Goal: Contribute content: Add original content to the website for others to see

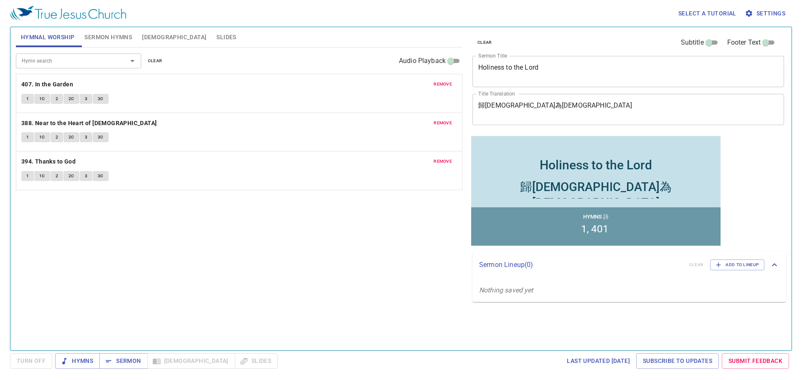
click at [528, 76] on textarea "Holiness to the Lord" at bounding box center [628, 71] width 300 height 16
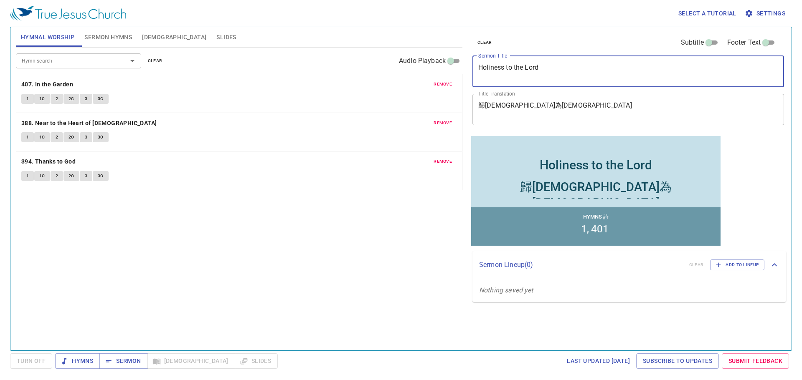
click at [528, 76] on textarea "Holiness to the Lord" at bounding box center [628, 71] width 300 height 16
paste textarea "The Anointing at Bethany 伯大尼的膏抹"
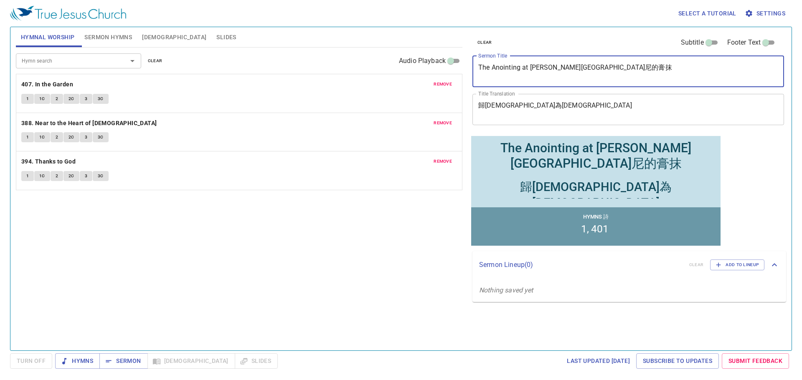
drag, startPoint x: 525, startPoint y: 78, endPoint x: 488, endPoint y: 80, distance: 37.2
click at [478, 81] on div "The Anointing at Bethany 伯大尼的膏抹 x Sermon Title" at bounding box center [627, 71] width 311 height 31
drag, startPoint x: 564, startPoint y: 73, endPoint x: 546, endPoint y: 69, distance: 18.4
click at [559, 73] on textarea "The Anointing at Bethany 伯大尼的膏抹" at bounding box center [628, 71] width 300 height 16
click at [554, 67] on textarea "The Anointing at Bethany 伯大尼的膏抹" at bounding box center [628, 71] width 300 height 16
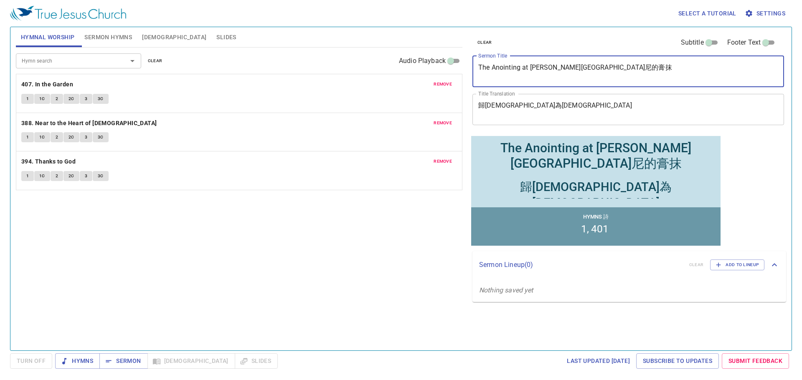
drag, startPoint x: 556, startPoint y: 68, endPoint x: 605, endPoint y: 69, distance: 48.4
click at [605, 69] on textarea "The Anointing at Bethany 伯大尼的膏抹" at bounding box center [628, 71] width 300 height 16
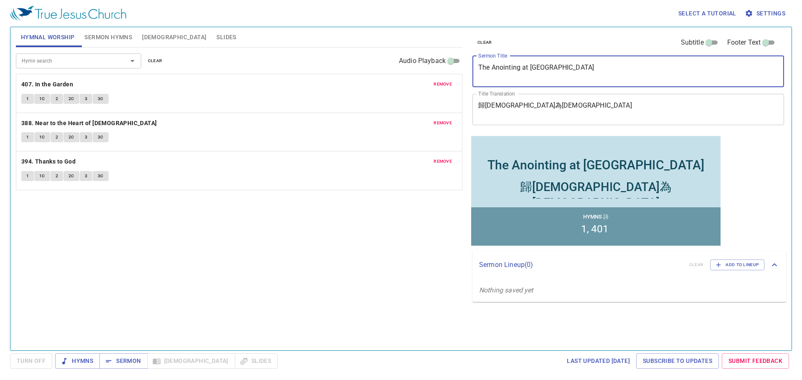
type textarea "The Anointing at [GEOGRAPHIC_DATA]"
click at [563, 108] on textarea "歸耶和華為聖" at bounding box center [628, 109] width 300 height 16
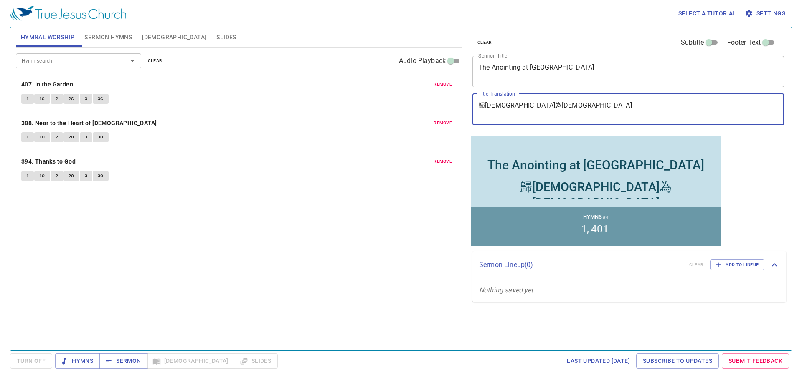
click at [563, 108] on textarea "歸耶和華為聖" at bounding box center [628, 109] width 300 height 16
paste textarea "伯大尼的膏抹"
type textarea "伯大尼的膏抹"
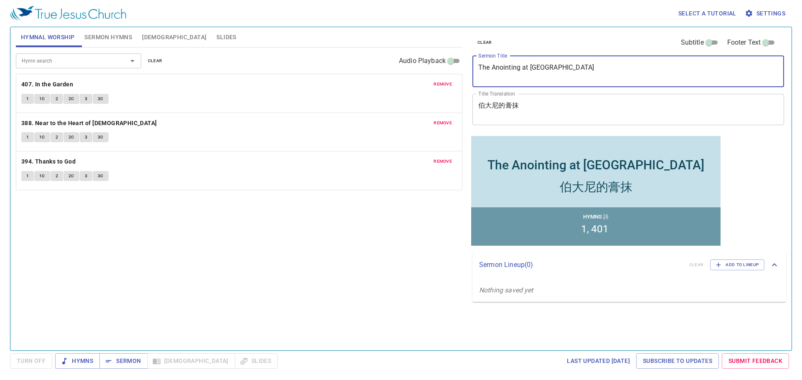
click at [586, 76] on textarea "The Anointing at [GEOGRAPHIC_DATA]" at bounding box center [628, 71] width 300 height 16
type textarea "The Anointing at [GEOGRAPHIC_DATA]"
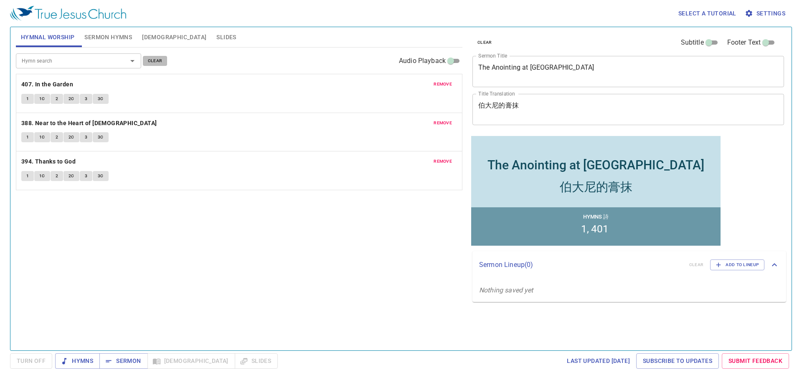
click at [150, 61] on span "clear" at bounding box center [155, 61] width 15 height 8
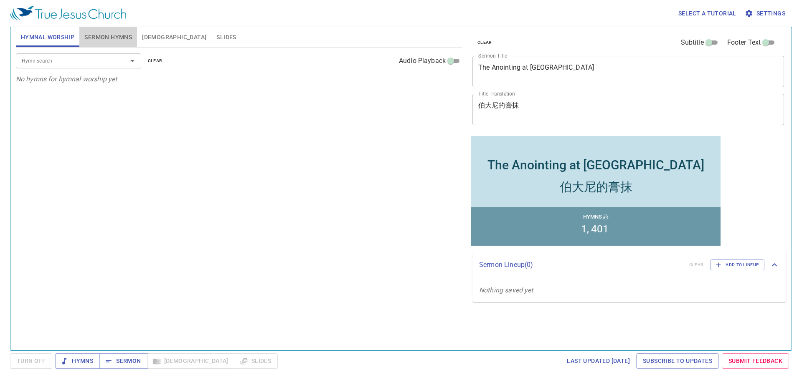
click at [87, 37] on span "Sermon Hymns" at bounding box center [108, 37] width 48 height 10
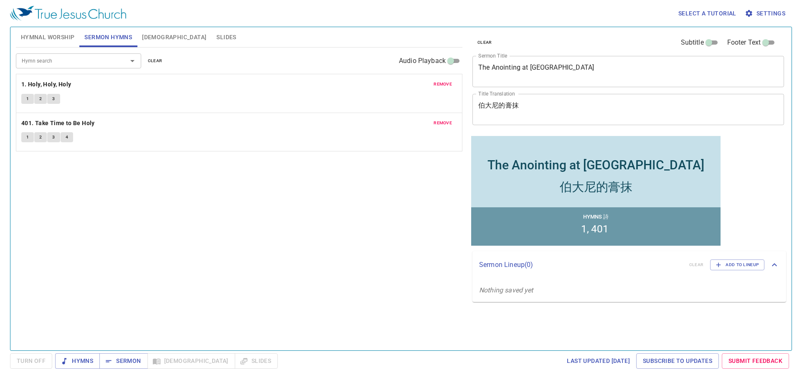
click at [152, 61] on span "clear" at bounding box center [155, 61] width 15 height 8
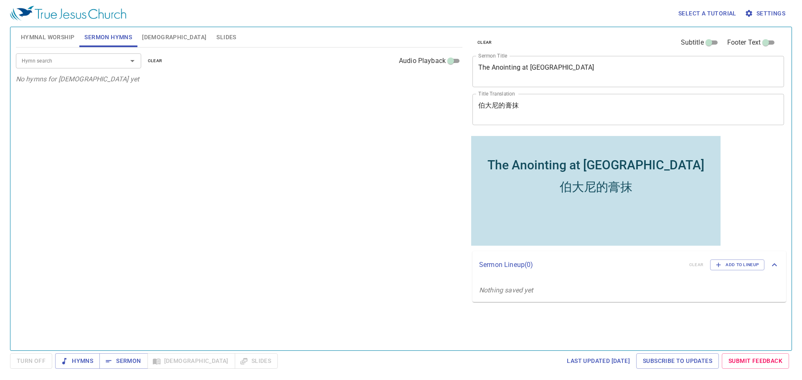
click at [87, 66] on input "Hymn search" at bounding box center [66, 61] width 96 height 10
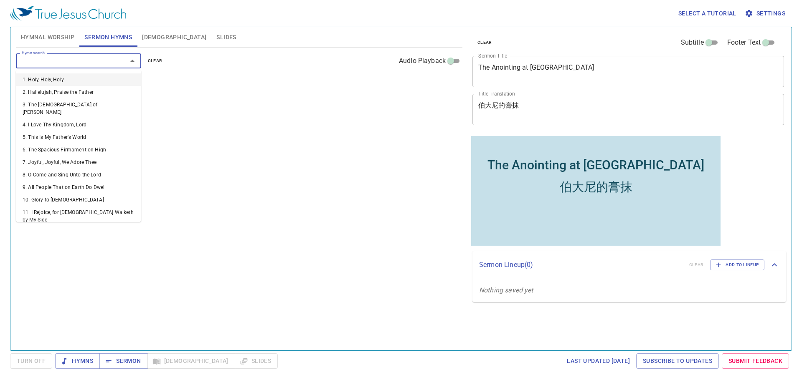
paste input "49, 288"
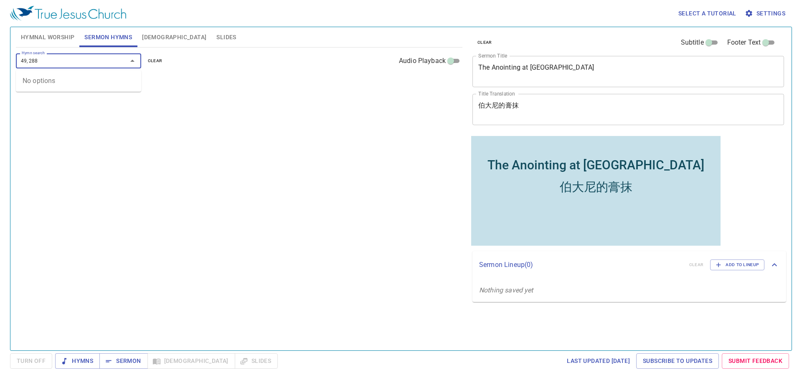
drag, startPoint x: 31, startPoint y: 60, endPoint x: 67, endPoint y: 60, distance: 36.3
click at [67, 60] on input "49, 288" at bounding box center [66, 61] width 96 height 10
type input "49"
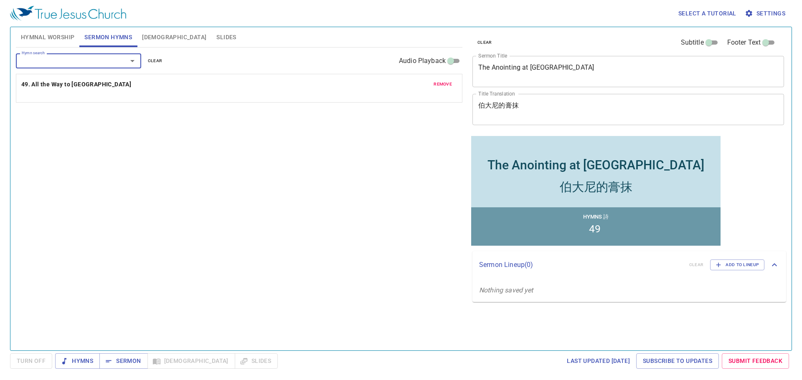
paste input "49, 288"
type input "288"
click at [345, 331] on div "Hymn search Hymn search clear Audio Playback remove 49. All the Way to Calvary …" at bounding box center [239, 196] width 446 height 296
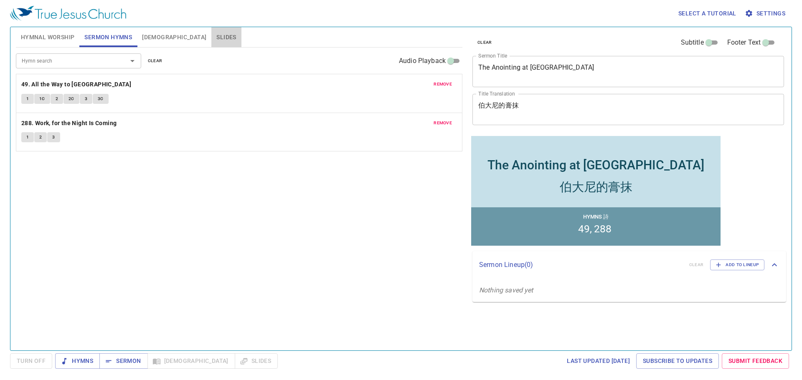
click at [211, 36] on button "Slides" at bounding box center [226, 37] width 30 height 20
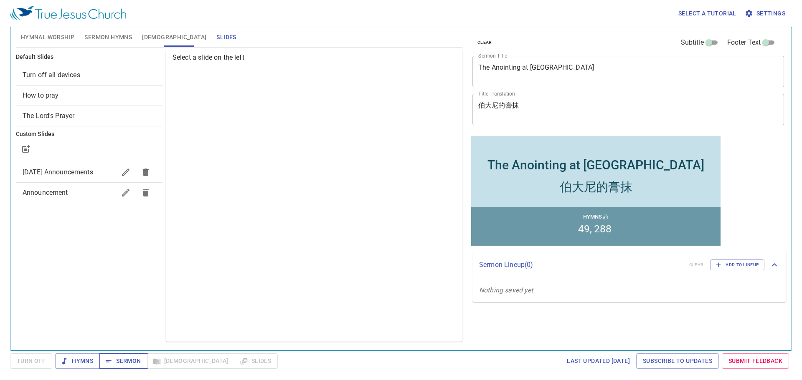
click at [140, 359] on span "Sermon" at bounding box center [123, 361] width 35 height 10
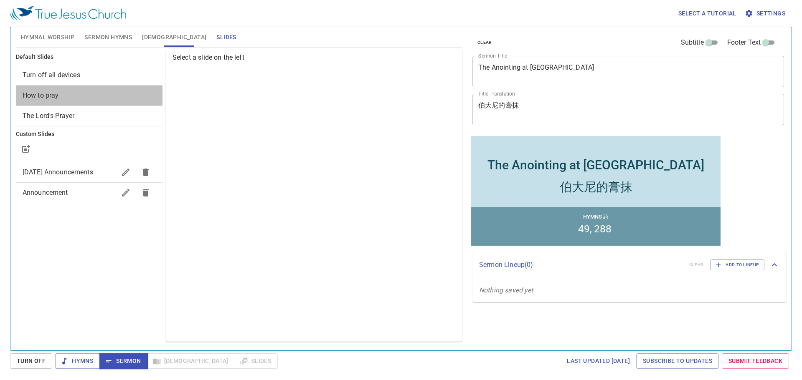
click at [65, 93] on span "How to pray" at bounding box center [89, 96] width 133 height 10
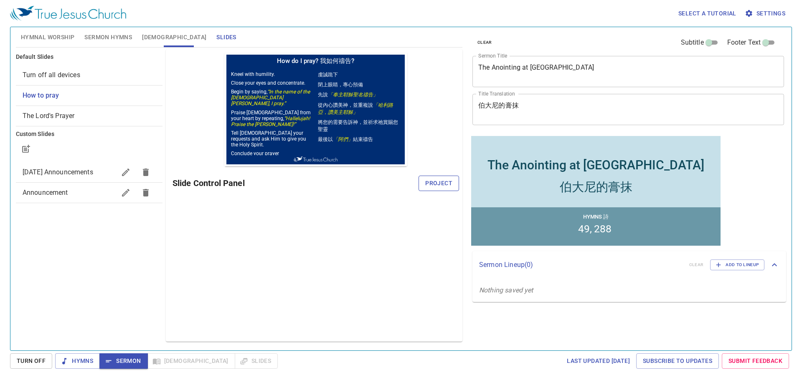
click at [449, 188] on span "Project" at bounding box center [438, 183] width 27 height 10
click at [91, 34] on span "Sermon Hymns" at bounding box center [108, 37] width 48 height 10
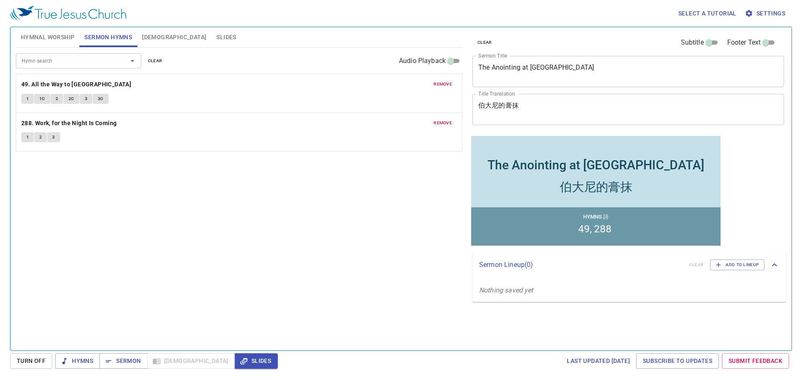
click at [48, 41] on span "Hymnal Worship" at bounding box center [48, 37] width 54 height 10
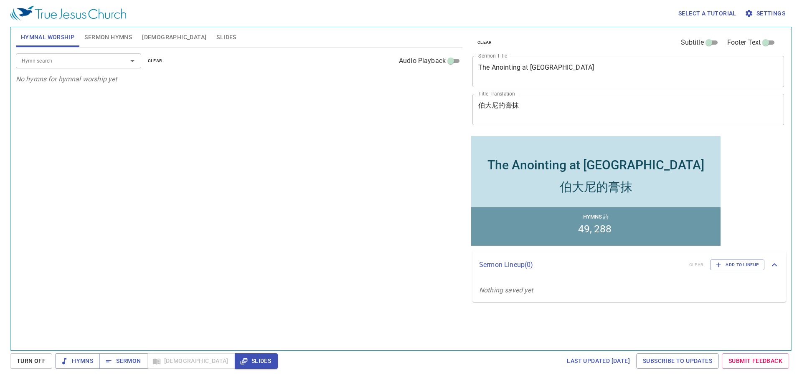
click at [194, 179] on div "Hymn search Hymn search clear Audio Playback No hymns for hymnal worship yet" at bounding box center [239, 196] width 446 height 296
click at [170, 318] on div "Hymn search Hymn search clear Audio Playback No hymns for hymnal worship yet" at bounding box center [239, 196] width 446 height 296
click at [64, 56] on input "Hymn search" at bounding box center [66, 61] width 96 height 10
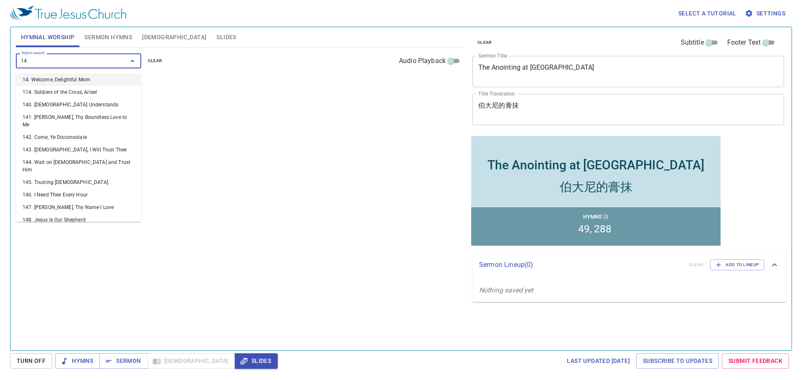
type input "145"
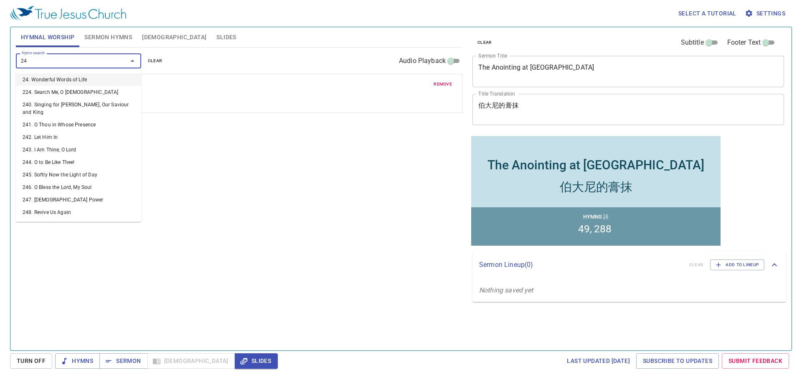
type input "245"
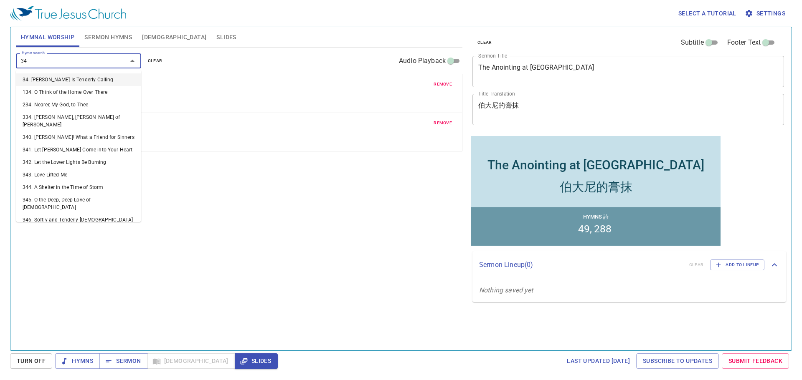
type input "345"
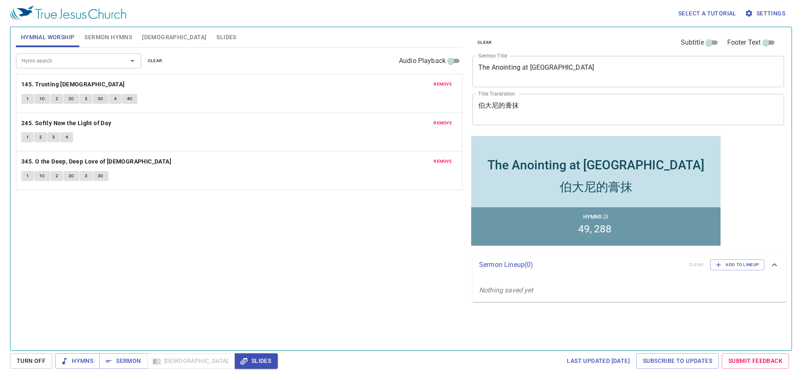
click at [178, 261] on div "Hymn search Hymn search clear Audio Playback remove 145. Trusting Jesus 1 1C 2 …" at bounding box center [239, 196] width 446 height 296
click at [223, 296] on div "Hymn search Hymn search clear Audio Playback remove 145. Trusting Jesus 1 1C 2 …" at bounding box center [239, 196] width 446 height 296
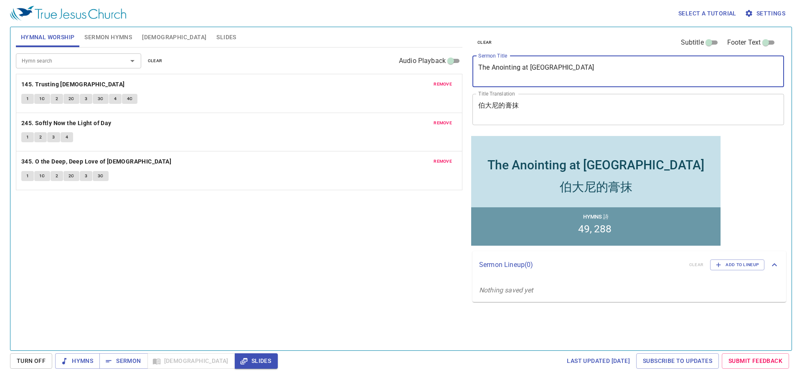
drag, startPoint x: 577, startPoint y: 68, endPoint x: 407, endPoint y: 56, distance: 171.1
click at [407, 56] on div "Hymnal Worship Sermon Hymns Bible Slides Hymn search Hymn search clear Audio Pl…" at bounding box center [401, 186] width 776 height 324
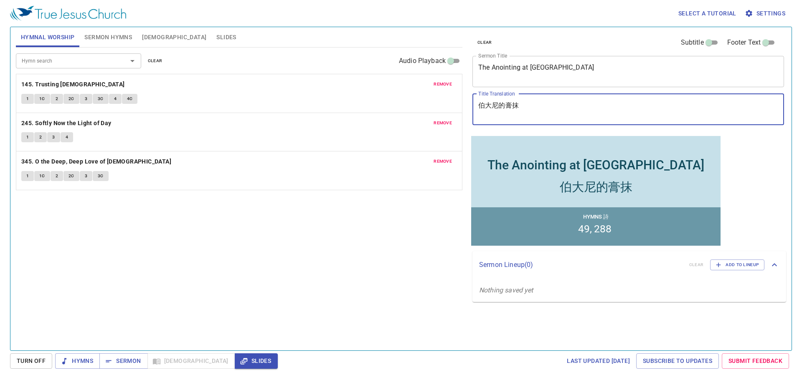
drag, startPoint x: 526, startPoint y: 106, endPoint x: 353, endPoint y: 54, distance: 181.2
click at [364, 78] on div "Hymnal Worship Sermon Hymns Bible Slides Hymn search Hymn search clear Audio Pl…" at bounding box center [401, 186] width 776 height 324
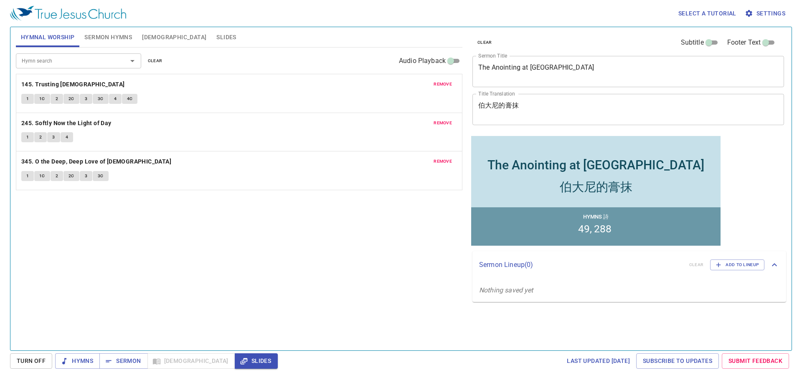
drag, startPoint x: 384, startPoint y: 211, endPoint x: 385, endPoint y: 204, distance: 7.1
click at [384, 211] on div "Hymn search Hymn search clear Audio Playback remove 145. Trusting Jesus 1 1C 2 …" at bounding box center [239, 196] width 446 height 296
click at [249, 283] on div "Hymn search Hymn search clear Audio Playback remove 145. Trusting Jesus 1 1C 2 …" at bounding box center [239, 196] width 446 height 296
click at [73, 355] on button "Hymns" at bounding box center [77, 361] width 45 height 15
click at [44, 85] on b "145. Trusting [DEMOGRAPHIC_DATA]" at bounding box center [73, 84] width 104 height 10
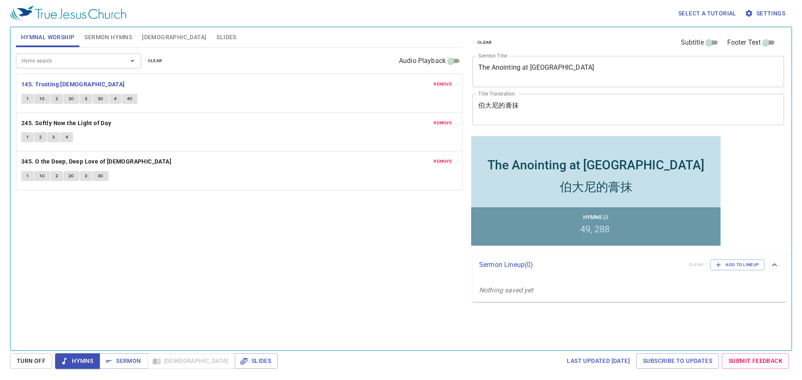
click at [25, 99] on button "1" at bounding box center [27, 99] width 13 height 10
click at [47, 101] on button "1C" at bounding box center [42, 99] width 16 height 10
click at [53, 103] on button "2" at bounding box center [57, 99] width 13 height 10
click at [70, 98] on span "2C" at bounding box center [71, 99] width 6 height 8
click at [85, 100] on span "3" at bounding box center [86, 99] width 3 height 8
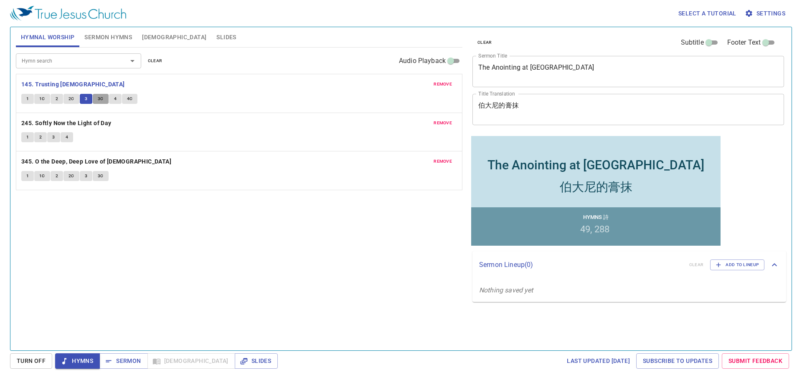
click at [100, 99] on span "3C" at bounding box center [101, 99] width 6 height 8
click at [117, 99] on button "4" at bounding box center [115, 99] width 13 height 10
click at [129, 100] on span "4C" at bounding box center [130, 99] width 6 height 8
click at [96, 119] on b "245. Softly Now the Light of Day" at bounding box center [66, 123] width 90 height 10
click at [25, 134] on button "1" at bounding box center [27, 137] width 13 height 10
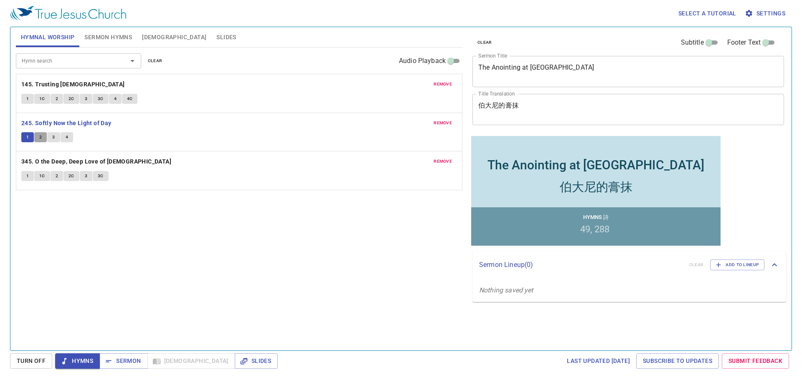
click at [44, 137] on button "2" at bounding box center [40, 137] width 13 height 10
click at [91, 39] on span "Sermon Hymns" at bounding box center [108, 37] width 48 height 10
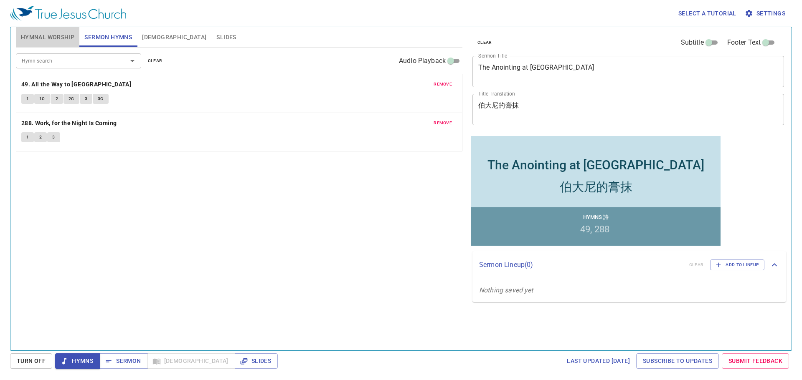
click at [57, 39] on span "Hymnal Worship" at bounding box center [48, 37] width 54 height 10
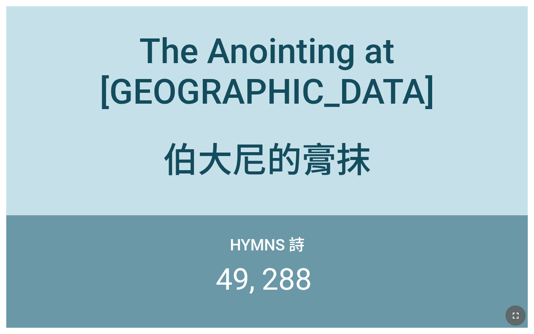
click at [525, 316] on button "button" at bounding box center [516, 315] width 20 height 20
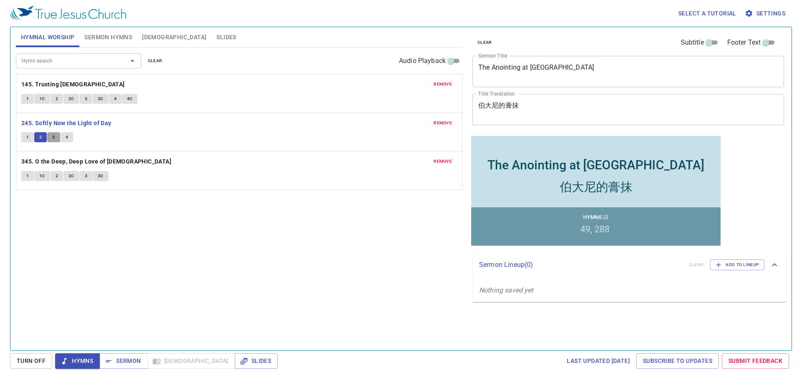
click at [49, 135] on button "3" at bounding box center [53, 137] width 13 height 10
click at [68, 140] on button "4" at bounding box center [67, 137] width 13 height 10
click at [54, 164] on b "345. O the Deep, Deep Love of [DEMOGRAPHIC_DATA]" at bounding box center [96, 162] width 150 height 10
click at [27, 173] on span "1" at bounding box center [27, 176] width 3 height 8
click at [40, 177] on span "1C" at bounding box center [42, 176] width 6 height 8
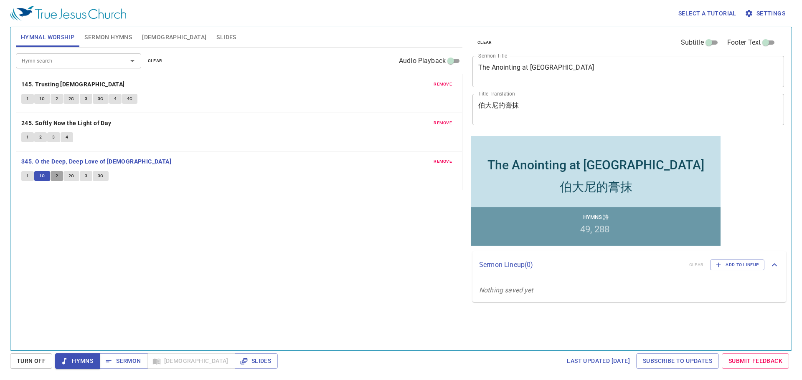
click at [56, 177] on span "2" at bounding box center [57, 176] width 3 height 8
click at [71, 177] on span "2C" at bounding box center [71, 176] width 6 height 8
click at [85, 177] on span "3" at bounding box center [86, 176] width 3 height 8
click at [101, 175] on span "3C" at bounding box center [101, 176] width 6 height 8
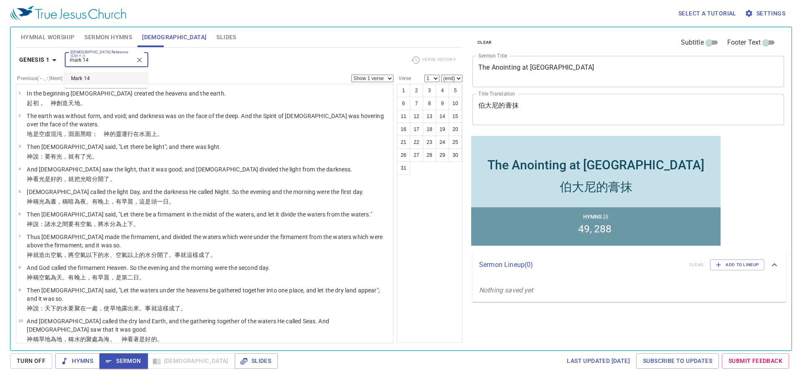
click at [91, 74] on li "Mark 14" at bounding box center [105, 78] width 83 height 13
type input "mark 14"
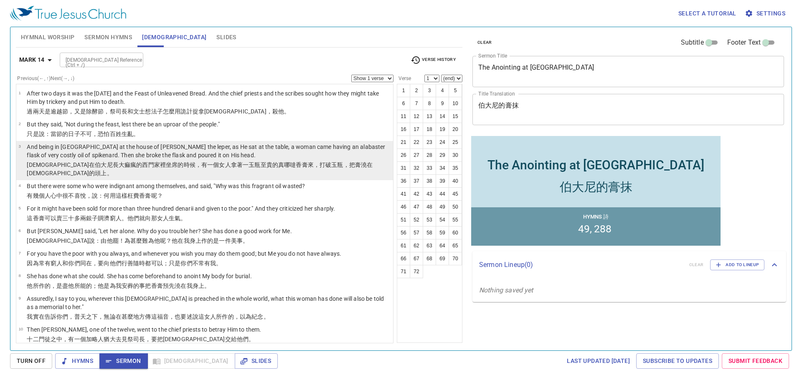
click at [142, 155] on p "And being in [GEOGRAPHIC_DATA] at the house of [PERSON_NAME] the leper, as He s…" at bounding box center [209, 151] width 364 height 17
select select "3"
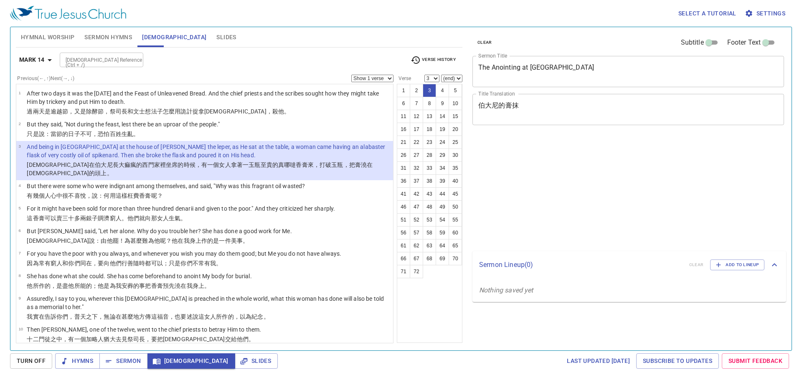
select select "3"
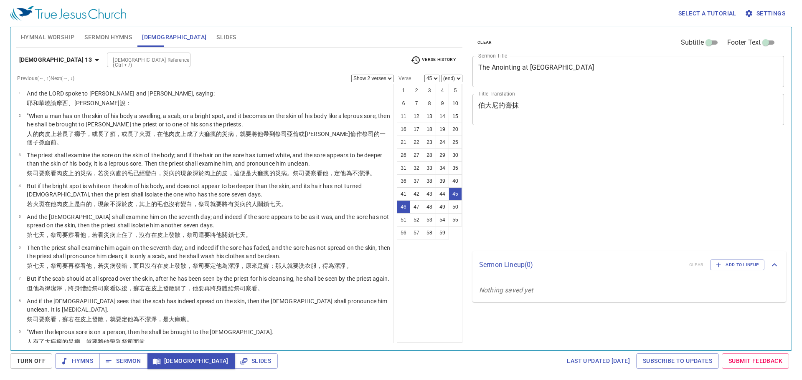
select select "2"
select select "45"
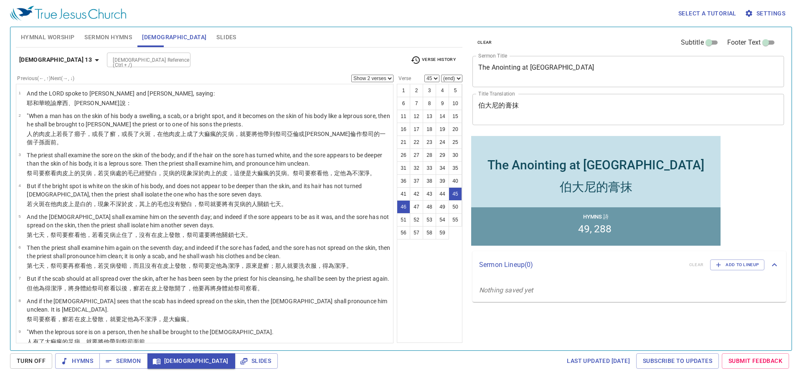
scroll to position [1082, 0]
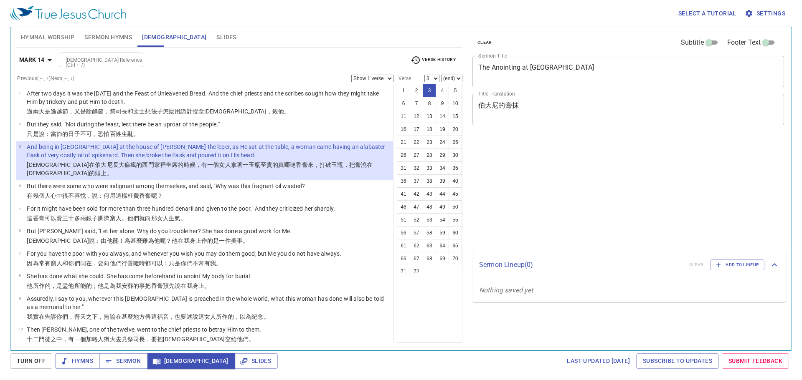
select select "3"
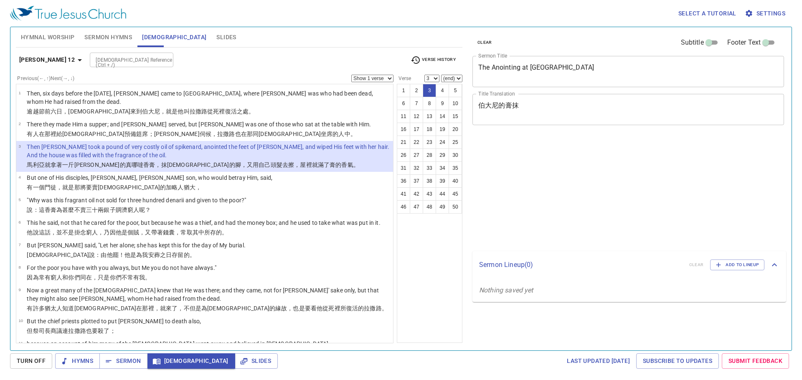
select select "3"
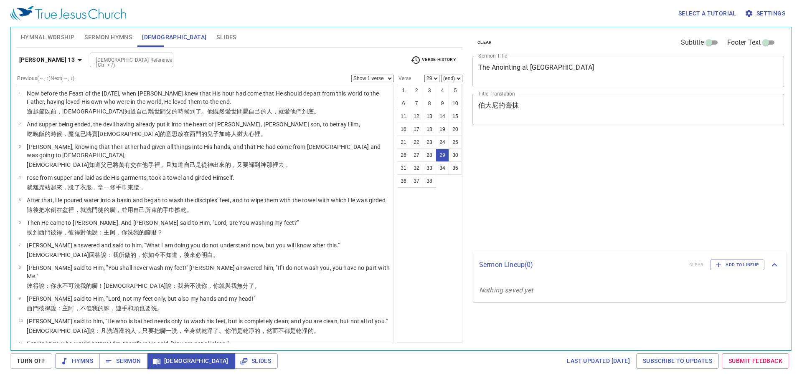
select select "29"
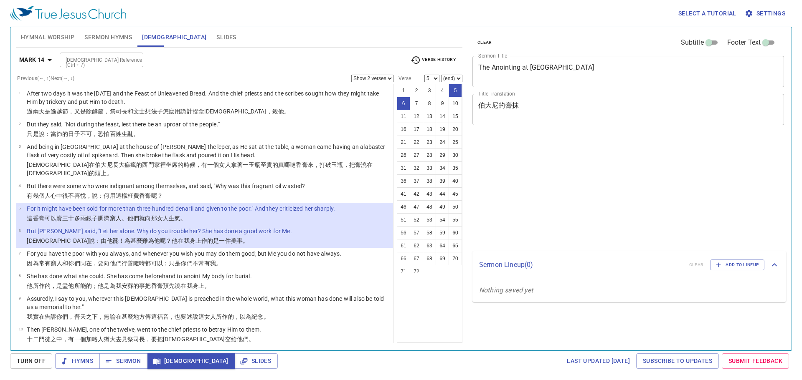
select select "2"
select select "5"
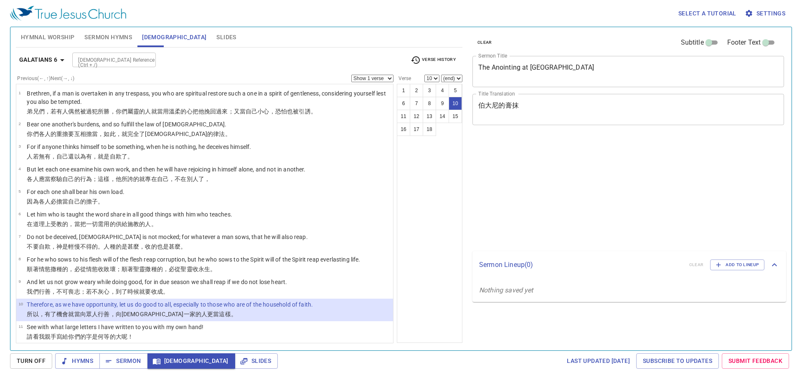
select select "10"
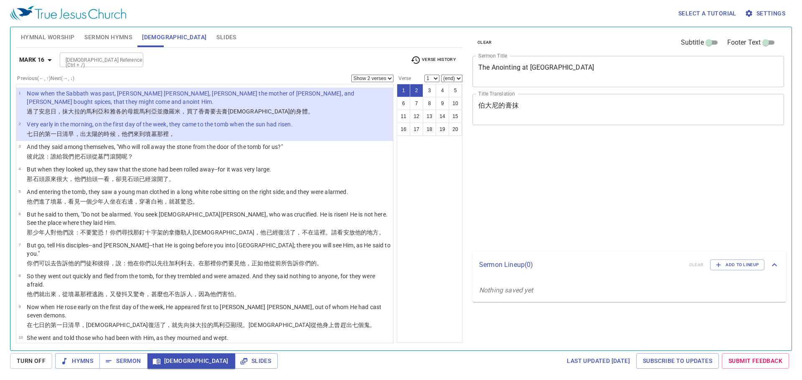
select select "2"
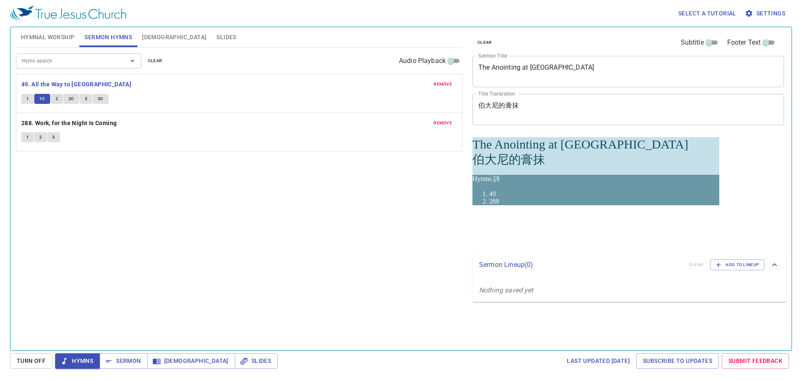
click at [552, 68] on textarea "The Anointing at [GEOGRAPHIC_DATA]" at bounding box center [628, 71] width 300 height 16
